Goal: Task Accomplishment & Management: Complete application form

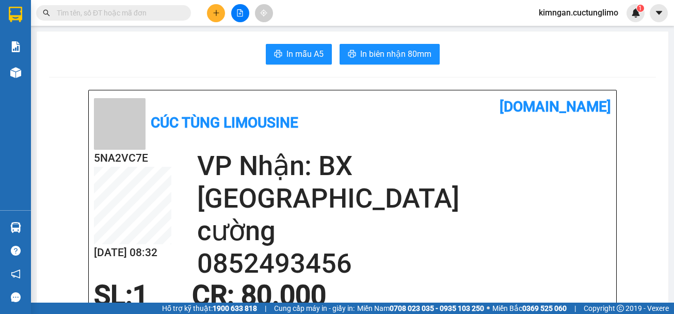
click at [211, 5] on div at bounding box center [239, 13] width 77 height 18
click at [216, 13] on icon "plus" at bounding box center [216, 12] width 7 height 7
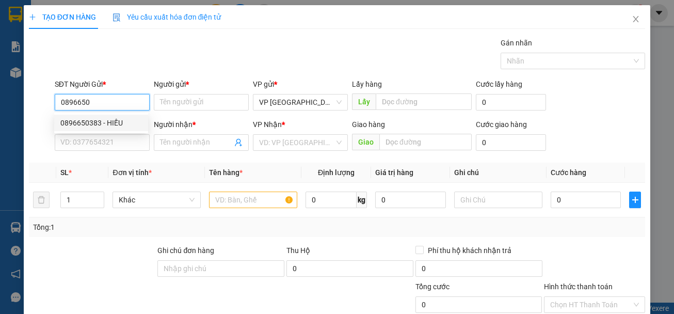
click at [89, 128] on div "0896650383 - HIẾU" at bounding box center [101, 122] width 82 height 11
type input "0896650383"
type input "HIẾU"
type input "0905018500"
type input "SƠN"
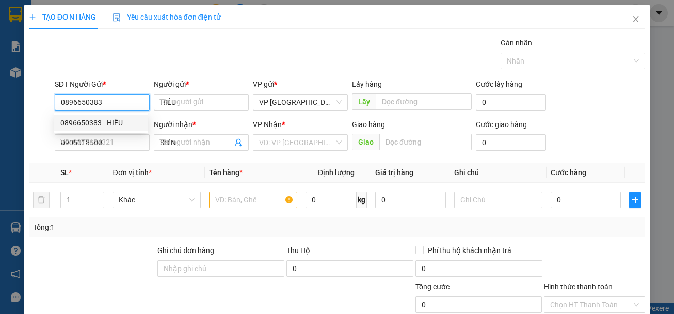
type input "30.000"
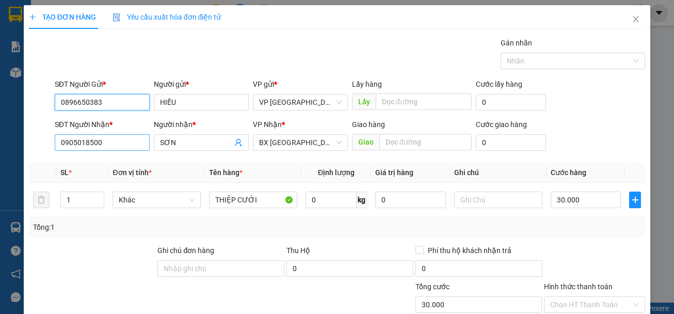
type input "0896650383"
drag, startPoint x: 114, startPoint y: 143, endPoint x: 25, endPoint y: 160, distance: 90.9
click at [28, 159] on div "TẠO ĐƠN HÀNG Yêu cầu xuất hóa đơn điện tử Transit Pickup Surcharge Ids Transit …" at bounding box center [337, 203] width 627 height 397
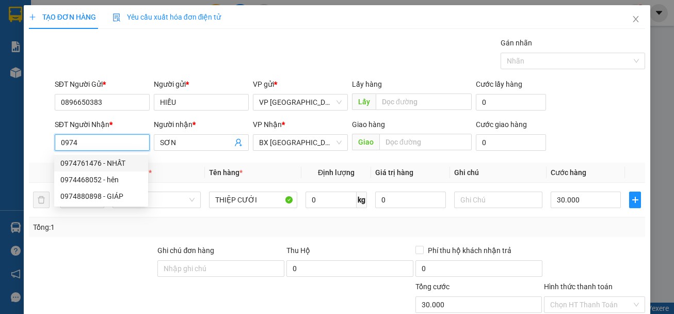
click at [92, 167] on div "0974761476 - NHẤT" at bounding box center [101, 162] width 82 height 11
type input "0974761476"
type input "NHẤT"
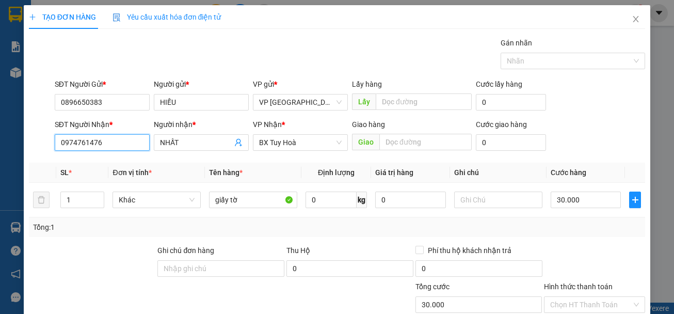
scroll to position [100, 0]
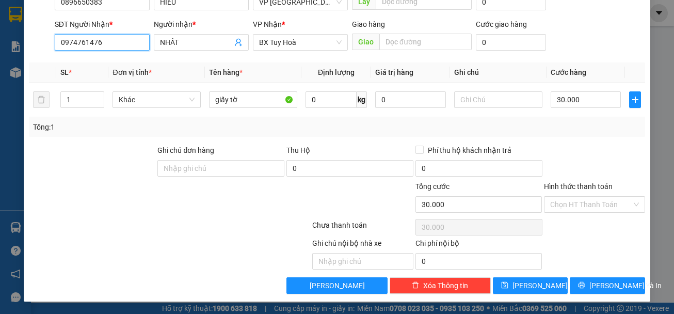
type input "0974761476"
click at [580, 196] on div "Hình thức thanh toán Chọn HT Thanh Toán" at bounding box center [594, 199] width 101 height 36
click at [581, 207] on input "Hình thức thanh toán" at bounding box center [591, 204] width 82 height 15
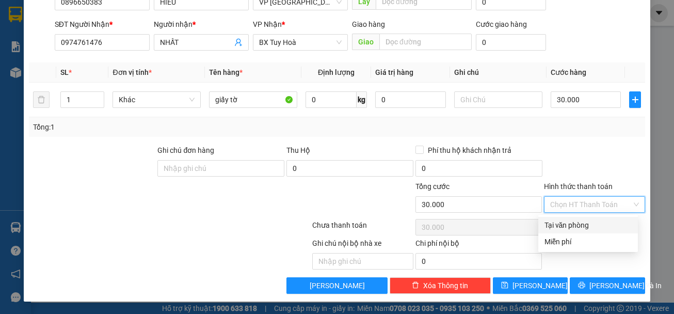
click at [575, 224] on div "Tại văn phòng" at bounding box center [588, 224] width 87 height 11
type input "0"
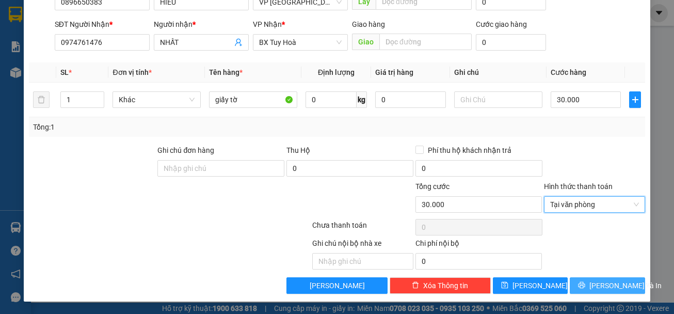
click at [605, 276] on div "Transit Pickup Surcharge Ids Transit Deliver Surcharge Ids Transit Deliver Surc…" at bounding box center [337, 115] width 617 height 357
click at [595, 289] on span "[PERSON_NAME] và In" at bounding box center [626, 285] width 72 height 11
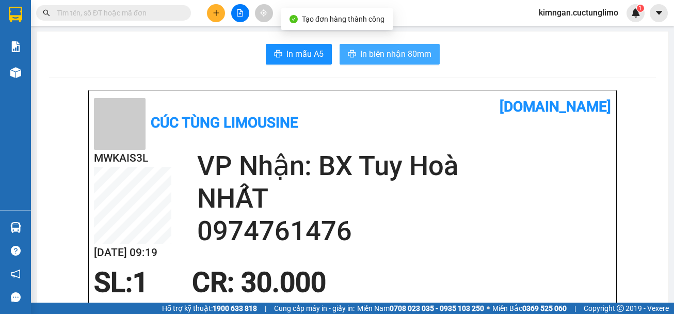
click at [383, 50] on span "In biên nhận 80mm" at bounding box center [395, 54] width 71 height 13
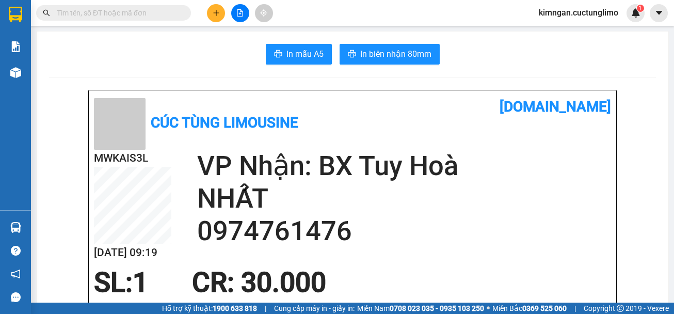
click at [214, 13] on icon "plus" at bounding box center [216, 12] width 7 height 7
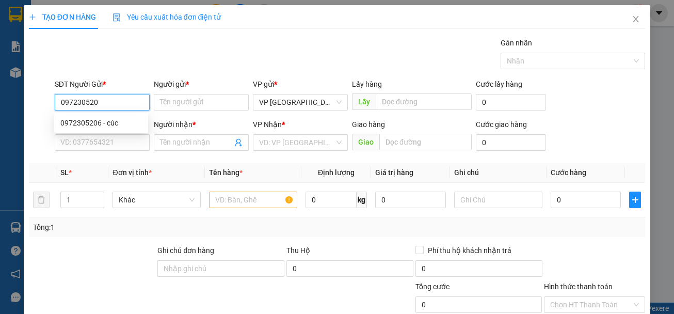
type input "0972305206"
click at [109, 124] on div "0972305206 - cúc" at bounding box center [101, 122] width 82 height 11
type input "cúc"
type input "0706267688"
type input "gia bảo"
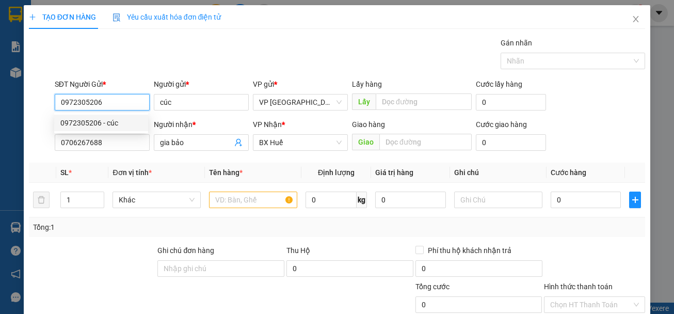
type input "70.000"
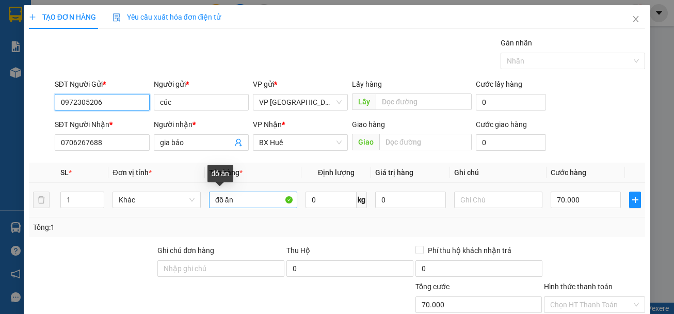
type input "0972305206"
click at [252, 202] on input "đồ ăn" at bounding box center [253, 200] width 88 height 17
type input "a"
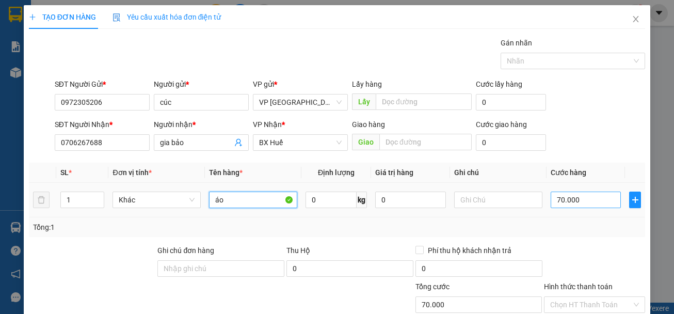
type input "áo"
click at [579, 200] on input "70.000" at bounding box center [586, 200] width 71 height 17
type input "3"
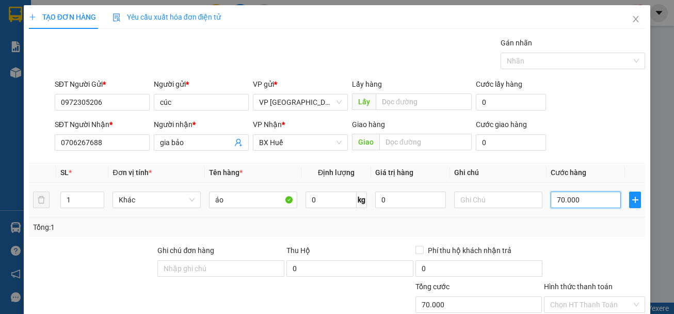
type input "3"
type input "30"
type input "300"
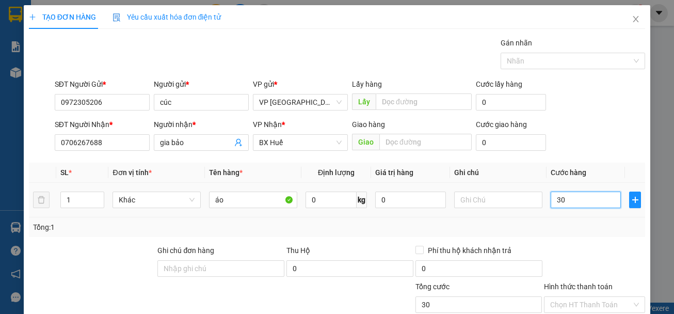
type input "300"
type input "3.000"
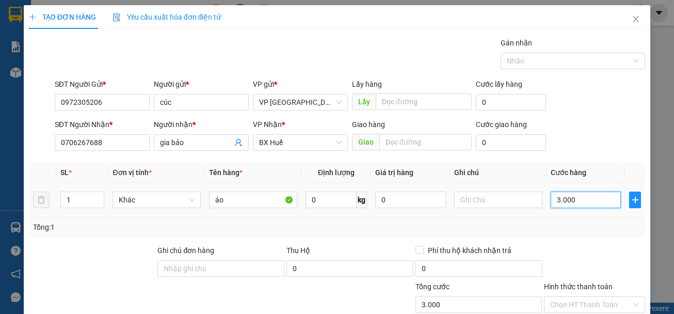
type input "30.000"
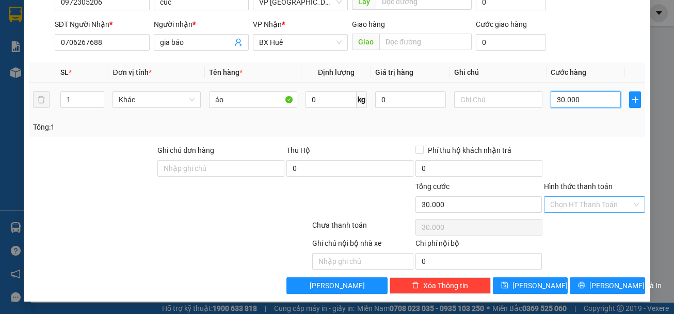
type input "30.000"
click at [579, 200] on input "Hình thức thanh toán" at bounding box center [591, 204] width 82 height 15
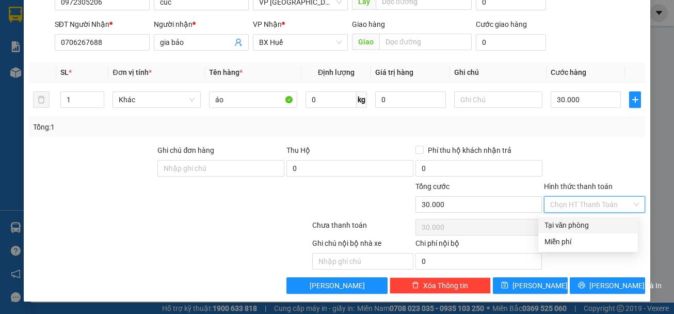
click at [580, 224] on div "Tại văn phòng" at bounding box center [588, 224] width 87 height 11
type input "0"
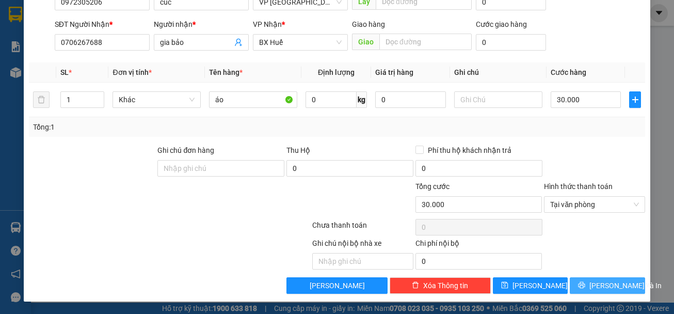
click at [606, 293] on button "[PERSON_NAME] và In" at bounding box center [607, 285] width 75 height 17
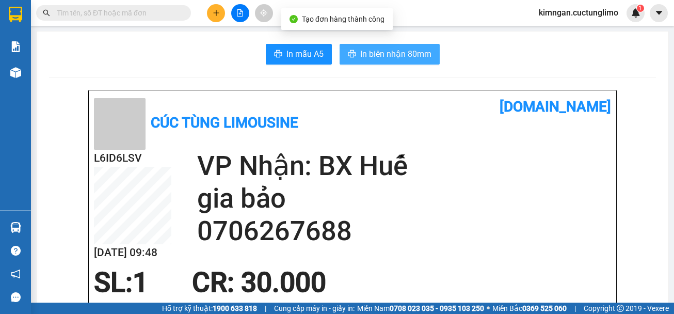
click at [408, 54] on span "In biên nhận 80mm" at bounding box center [395, 54] width 71 height 13
